Goal: Find specific page/section: Find specific page/section

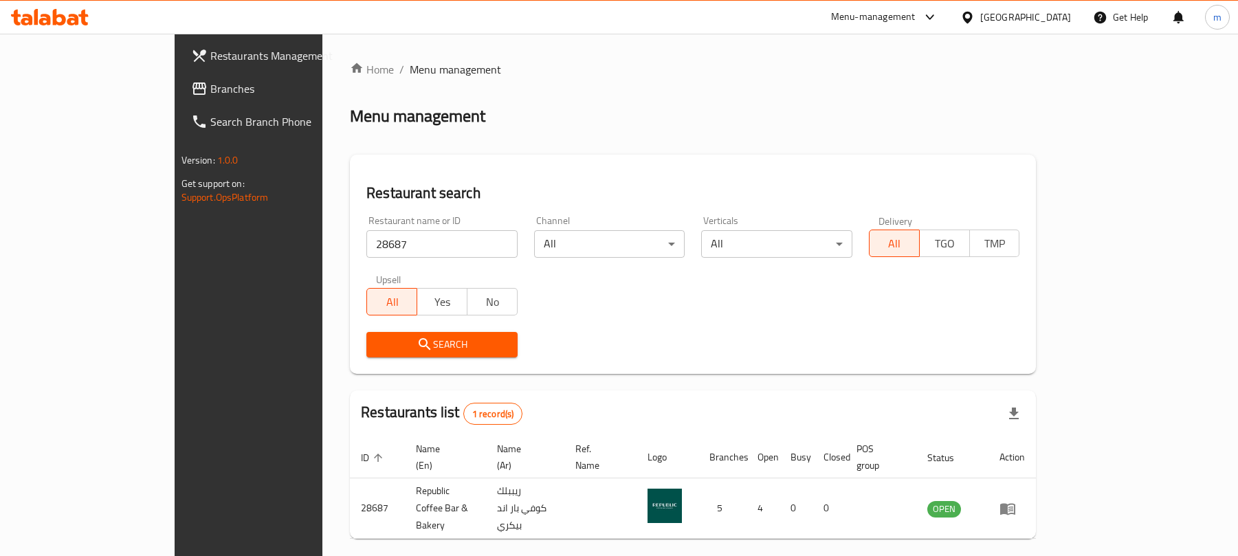
scroll to position [31, 0]
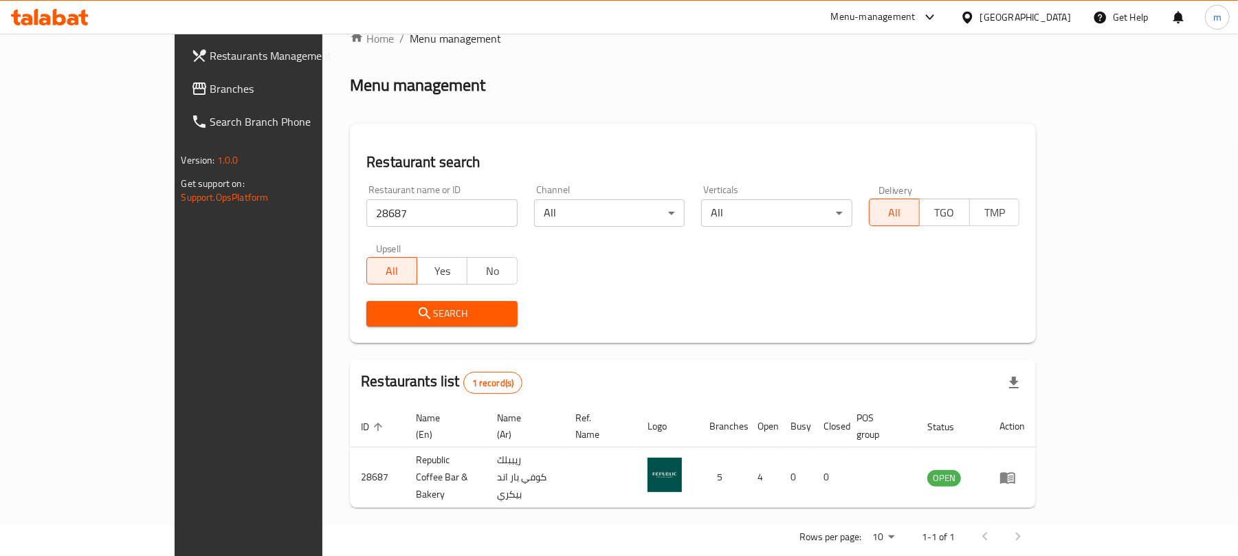
click at [180, 77] on link "Branches" at bounding box center [280, 88] width 201 height 33
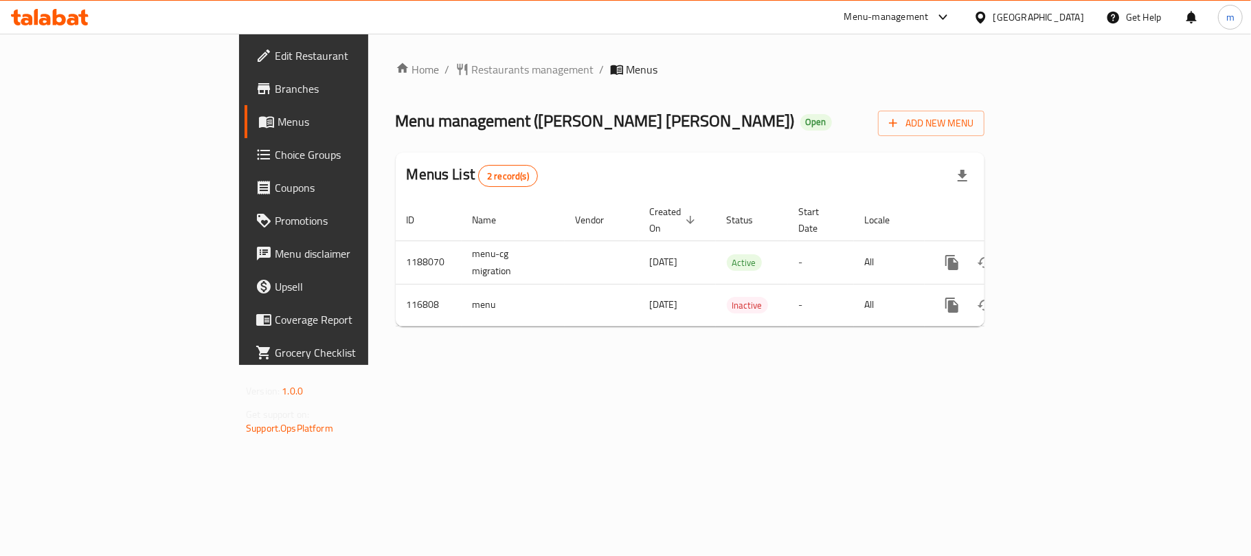
click at [396, 80] on div "Home / Restaurants management / Menus Menu management ( [PERSON_NAME] [PERSON_N…" at bounding box center [690, 199] width 589 height 276
click at [472, 76] on span "Restaurants management" at bounding box center [533, 69] width 122 height 16
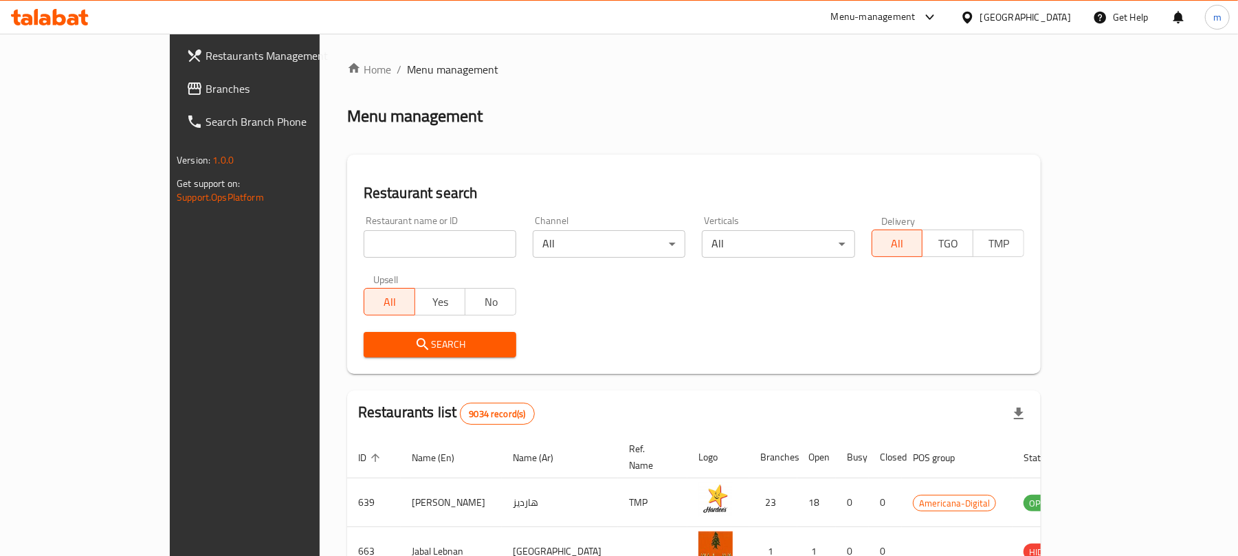
click at [400, 240] on input "search" at bounding box center [440, 243] width 153 height 27
paste input "605954"
type input "605954"
